Goal: Obtain resource: Obtain resource

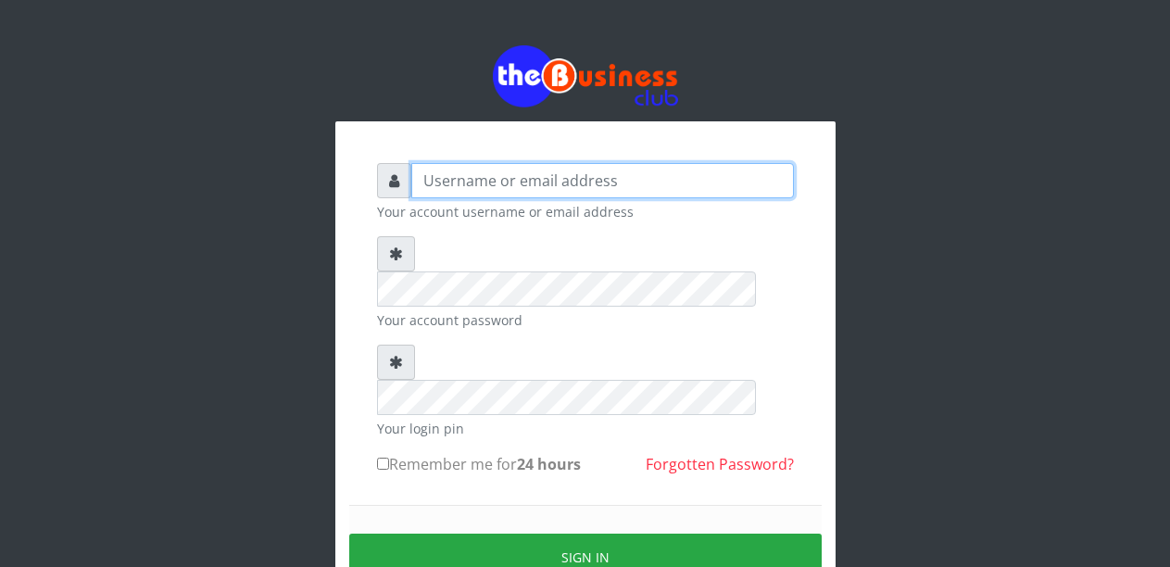
click at [478, 183] on input "text" at bounding box center [602, 180] width 383 height 35
type input "Malamsidi3030"
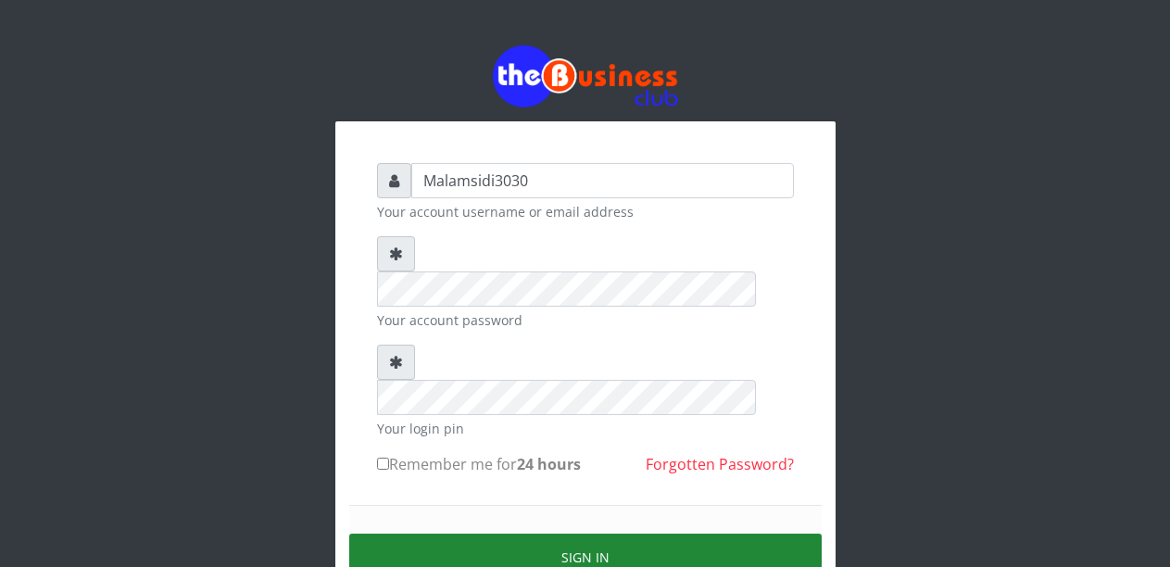
click at [569, 534] on button "Sign in" at bounding box center [585, 557] width 473 height 47
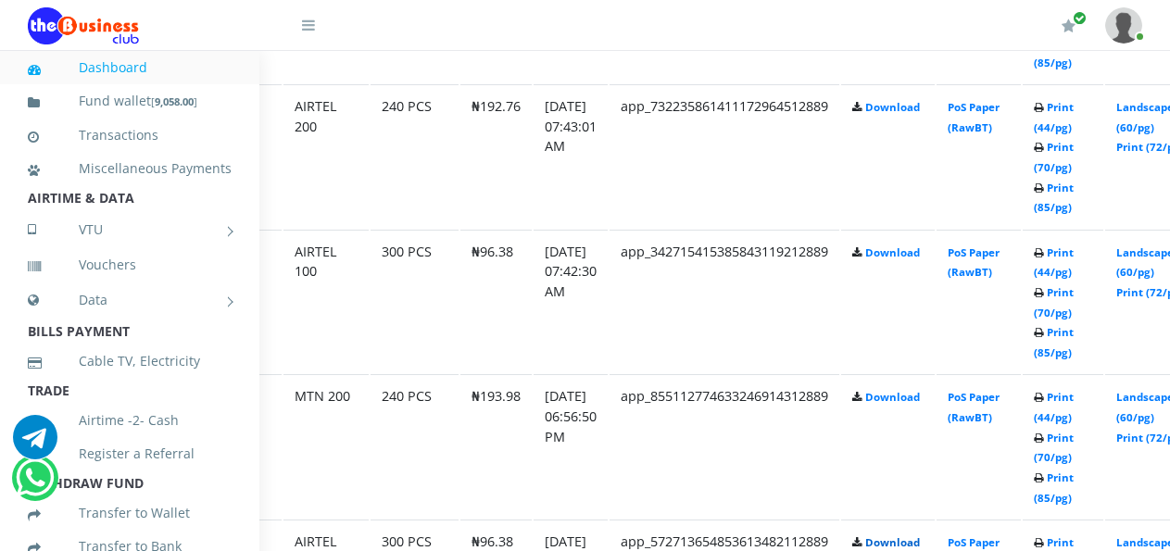
scroll to position [1668, 87]
click at [1154, 256] on link "Landscape (60/pg)" at bounding box center [1143, 263] width 57 height 34
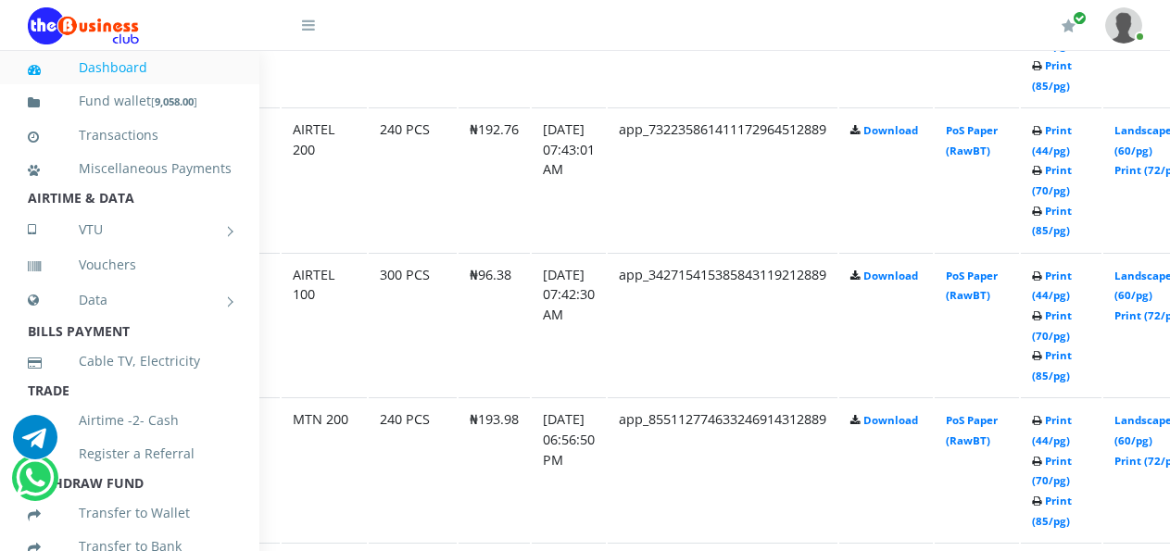
scroll to position [1629, 87]
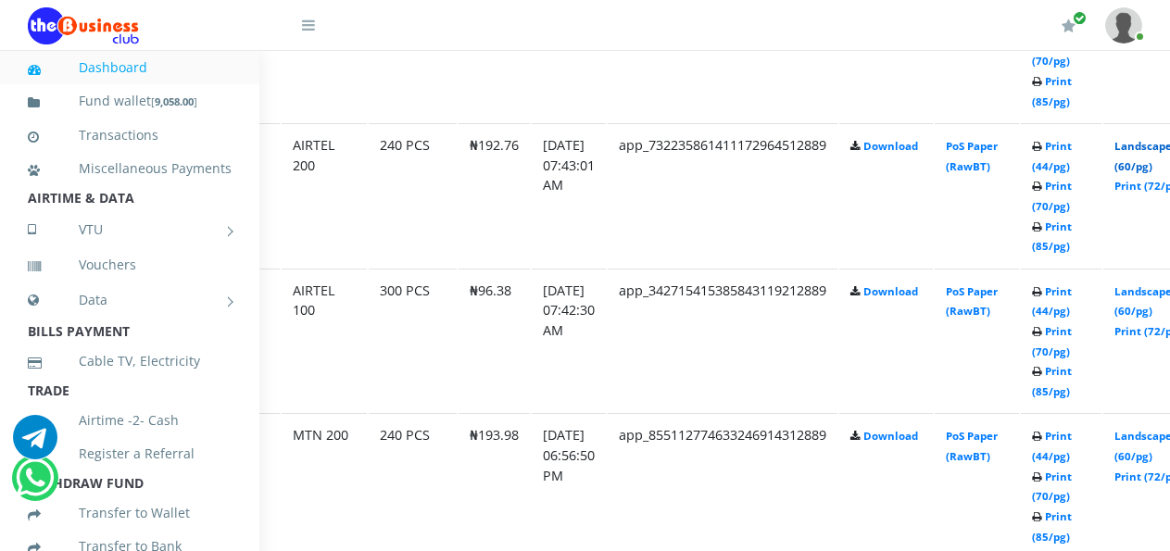
click at [1151, 148] on link "Landscape (60/pg)" at bounding box center [1143, 156] width 57 height 34
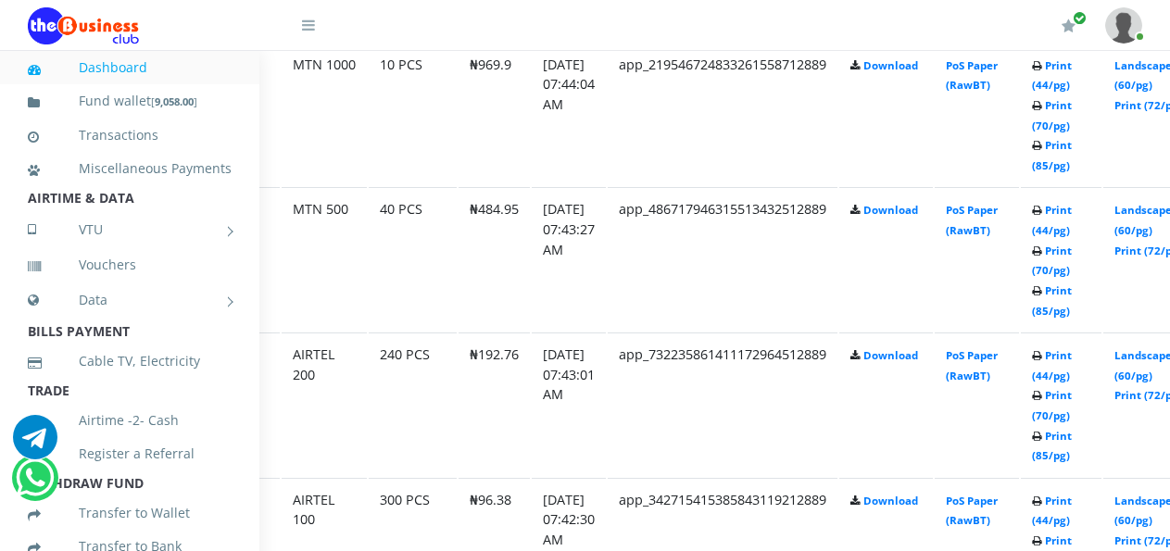
scroll to position [1396, 87]
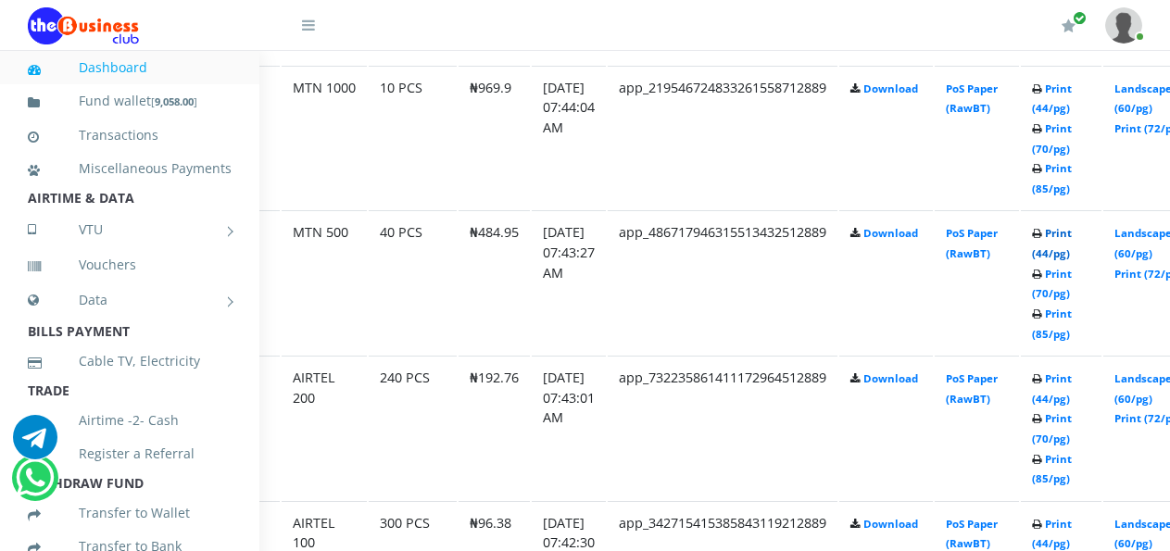
click at [1068, 239] on link "Print (44/pg)" at bounding box center [1052, 243] width 40 height 34
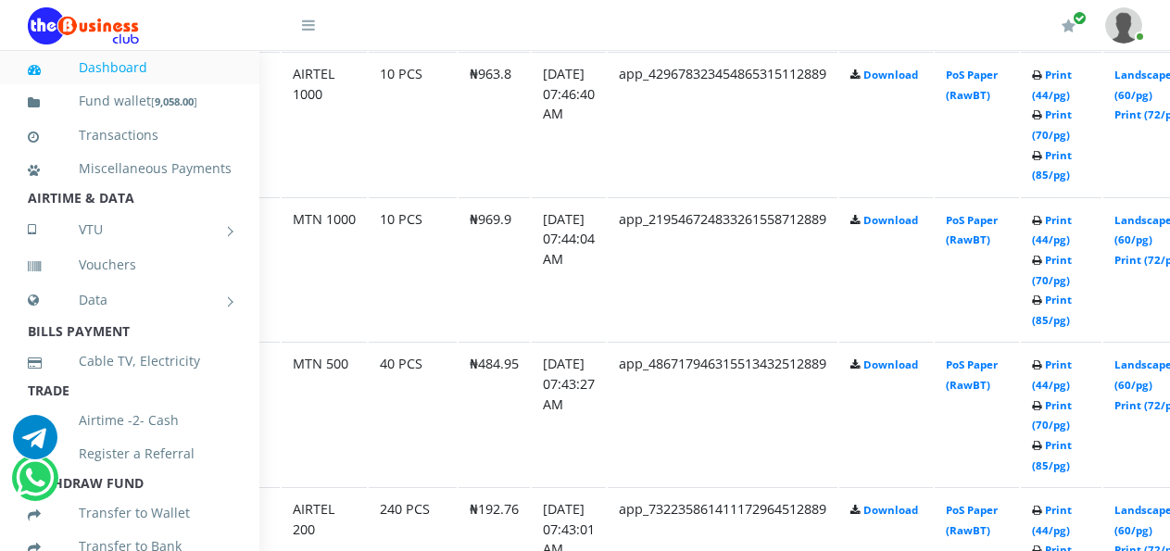
scroll to position [1249, 87]
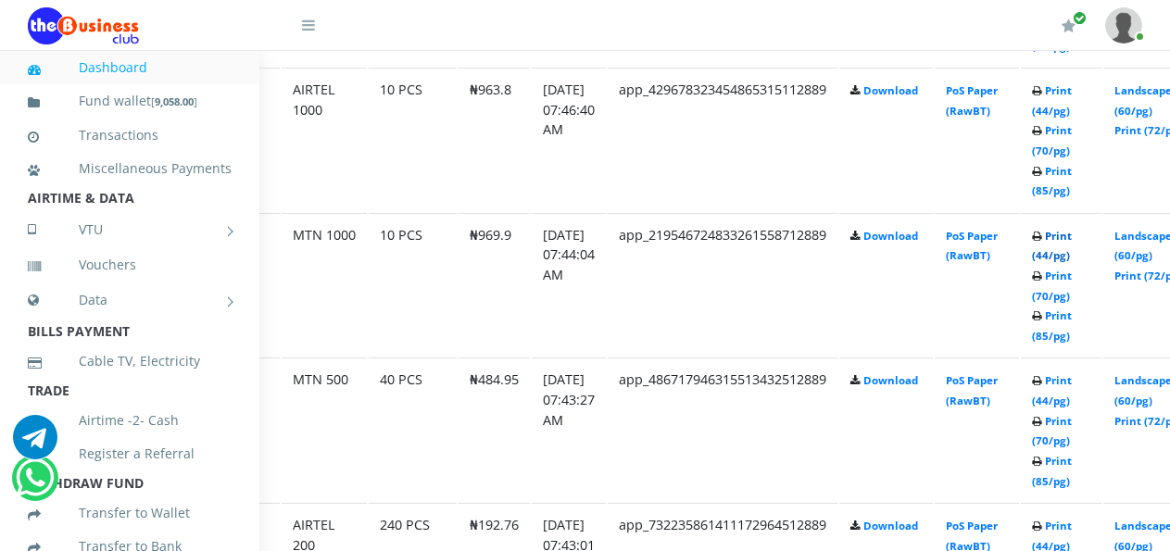
click at [1069, 242] on link "Print (44/pg)" at bounding box center [1052, 246] width 40 height 34
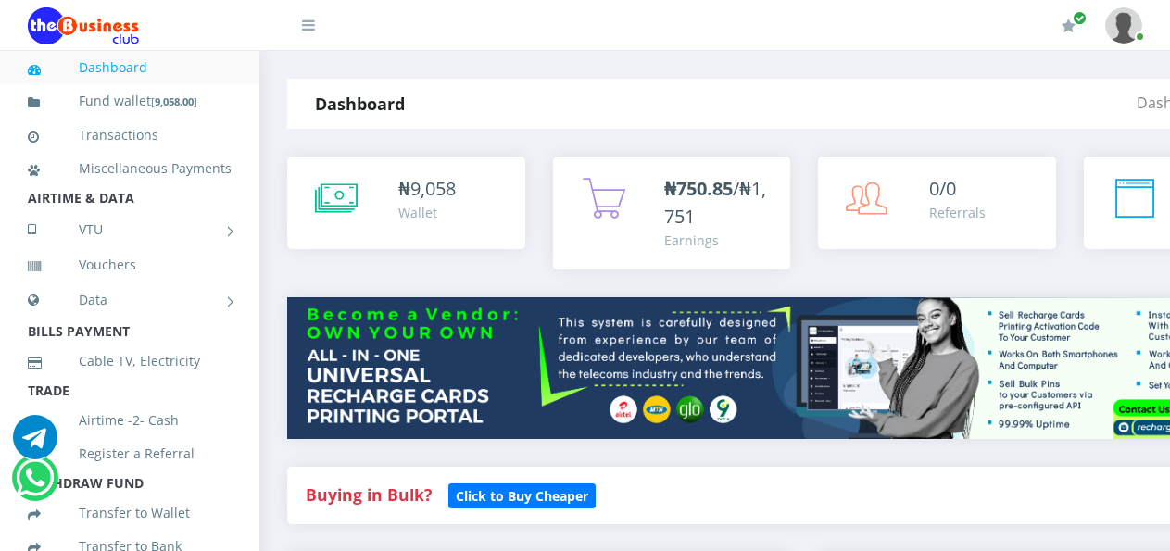
scroll to position [1249, 87]
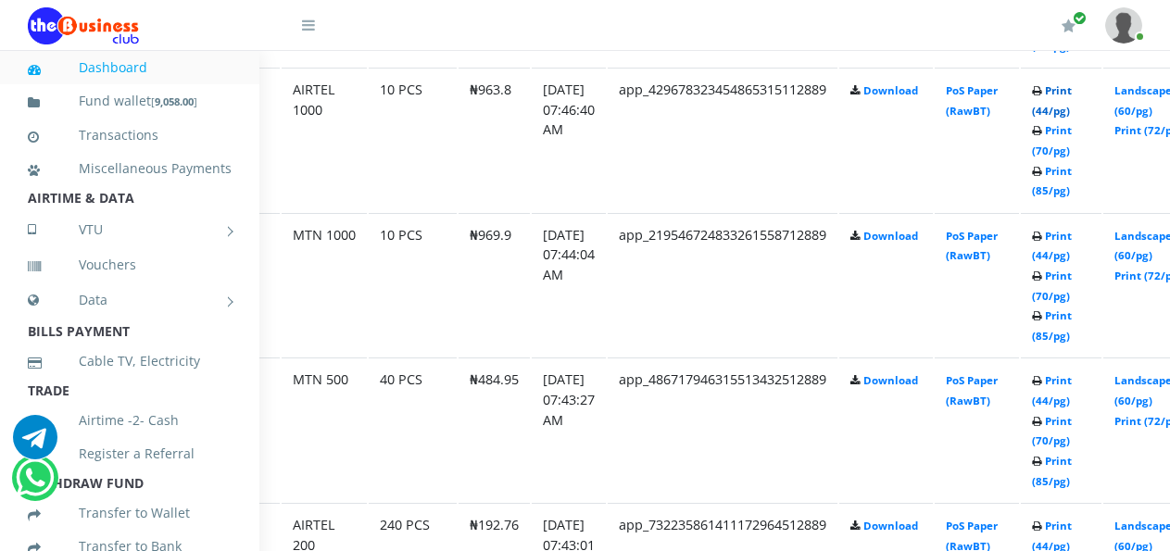
click at [1070, 94] on link "Print (44/pg)" at bounding box center [1052, 100] width 40 height 34
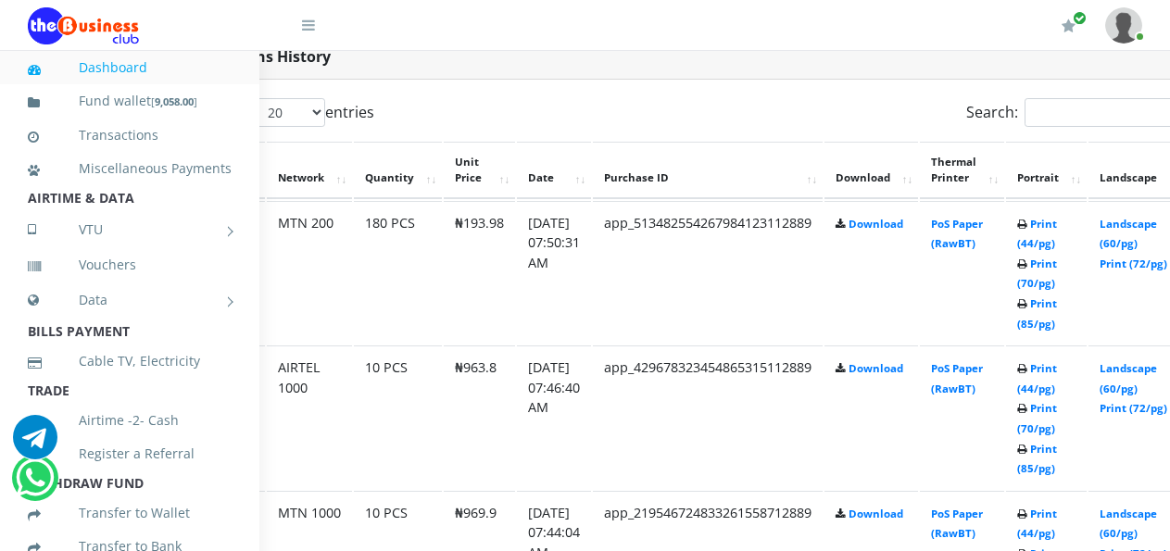
scroll to position [971, 103]
click at [1138, 228] on link "Landscape (60/pg)" at bounding box center [1127, 234] width 57 height 34
click at [1050, 229] on link "Print (44/pg)" at bounding box center [1036, 234] width 40 height 34
